Goal: Check status: Check status

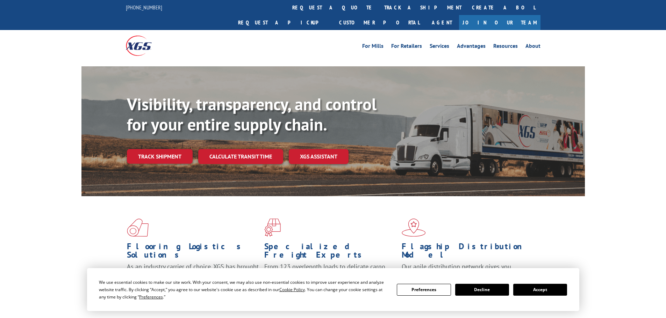
click at [534, 290] on button "Accept" at bounding box center [540, 290] width 54 height 12
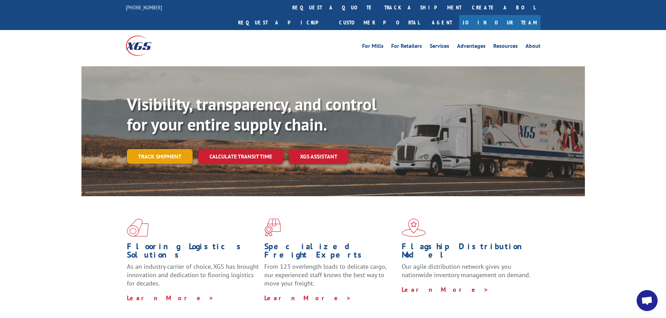
click at [160, 149] on link "Track shipment" at bounding box center [160, 156] width 66 height 15
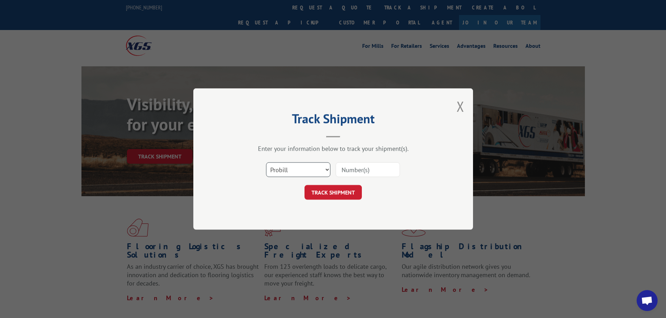
click at [320, 177] on select "Select category... Probill BOL PO" at bounding box center [298, 170] width 64 height 15
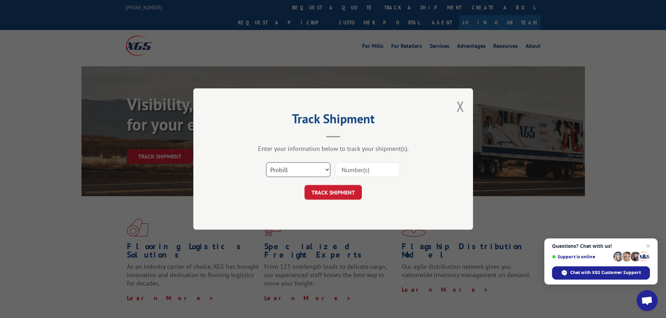
select select "bol"
click at [266, 163] on select "Select category... Probill BOL PO" at bounding box center [298, 170] width 64 height 15
click at [360, 173] on input at bounding box center [368, 170] width 64 height 15
paste input "6016740"
type input "6016740"
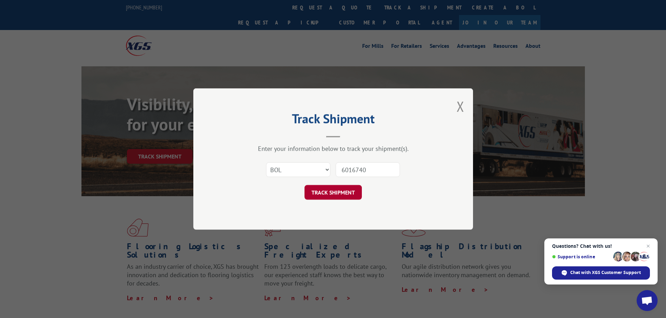
click at [338, 192] on button "TRACK SHIPMENT" at bounding box center [332, 192] width 57 height 15
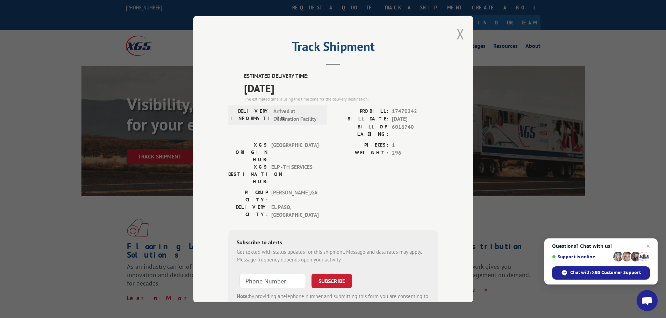
click at [456, 40] on button "Close modal" at bounding box center [460, 34] width 8 height 19
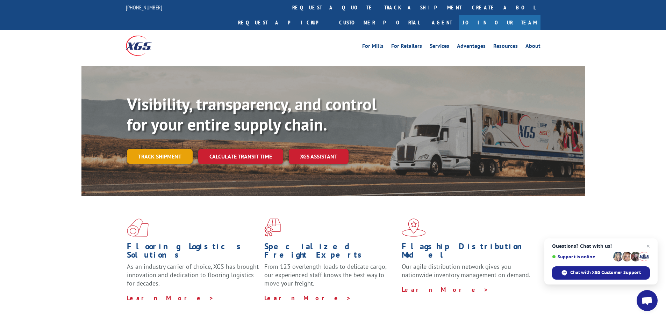
click at [158, 149] on link "Track shipment" at bounding box center [160, 156] width 66 height 15
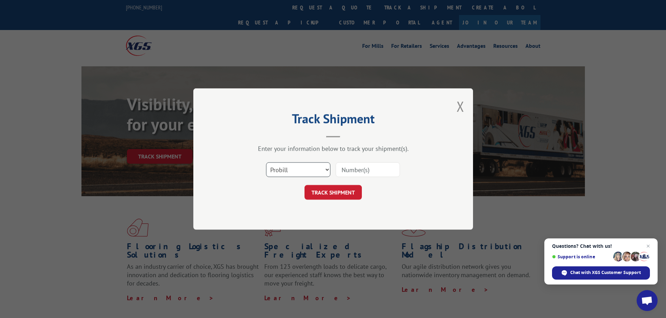
click at [299, 169] on select "Select category... Probill BOL PO" at bounding box center [298, 170] width 64 height 15
select select "bol"
click at [266, 163] on select "Select category... Probill BOL PO" at bounding box center [298, 170] width 64 height 15
click at [358, 173] on input at bounding box center [368, 170] width 64 height 15
paste input "6023793"
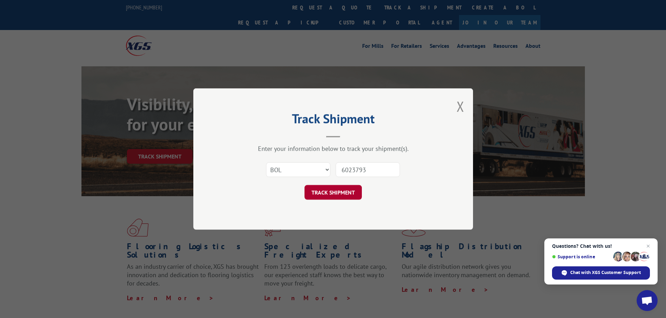
type input "6023793"
click at [340, 188] on button "TRACK SHIPMENT" at bounding box center [332, 192] width 57 height 15
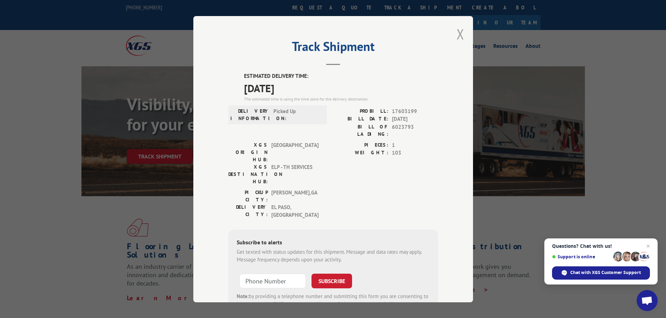
click at [460, 30] on button "Close modal" at bounding box center [460, 34] width 8 height 19
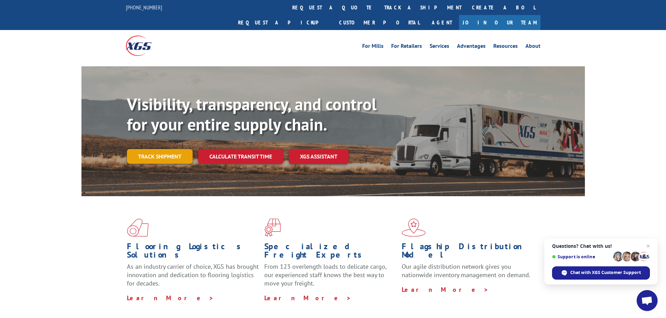
click at [174, 149] on link "Track shipment" at bounding box center [160, 156] width 66 height 15
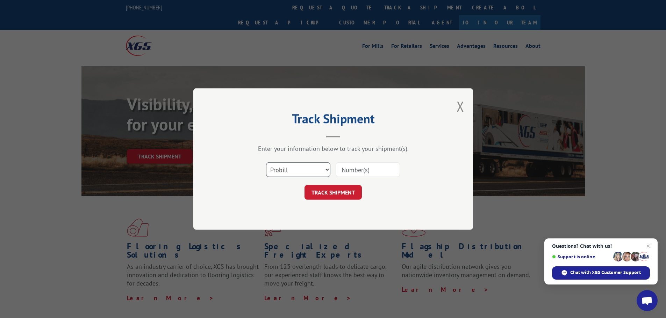
click at [302, 171] on select "Select category... Probill BOL PO" at bounding box center [298, 170] width 64 height 15
select select "bol"
click at [266, 163] on select "Select category... Probill BOL PO" at bounding box center [298, 170] width 64 height 15
click at [346, 170] on input at bounding box center [368, 170] width 64 height 15
paste input "5956893"
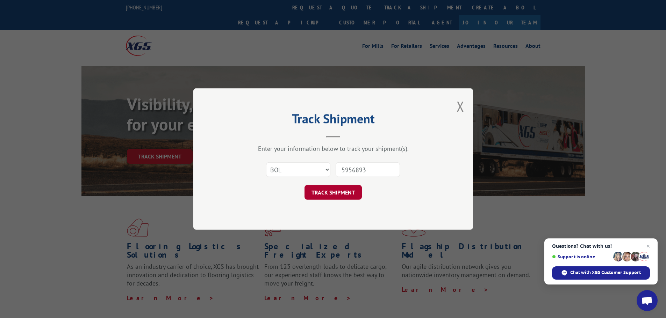
type input "5956893"
click at [345, 186] on button "TRACK SHIPMENT" at bounding box center [332, 192] width 57 height 15
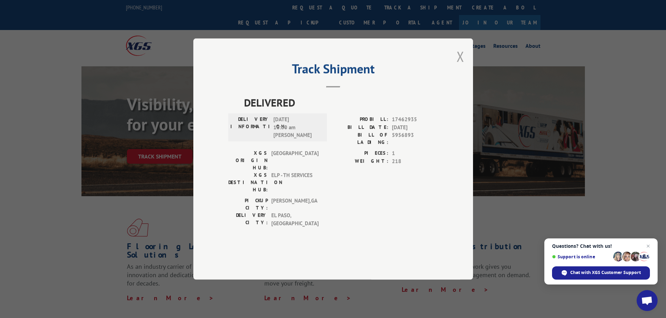
click at [464, 66] on button "Close modal" at bounding box center [460, 56] width 8 height 19
